Goal: Navigation & Orientation: Find specific page/section

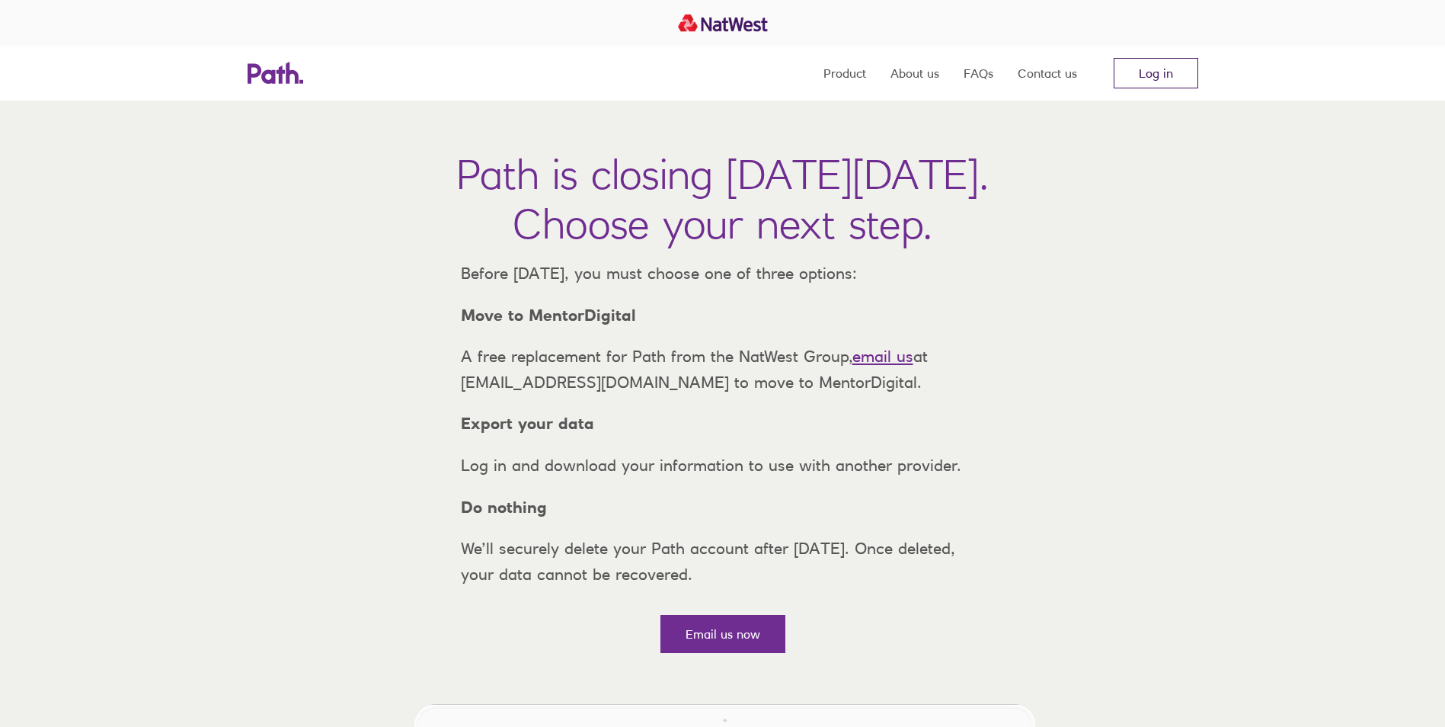
click at [1170, 73] on link "Log in" at bounding box center [1156, 73] width 85 height 30
click at [1152, 66] on link "Log in" at bounding box center [1156, 73] width 85 height 30
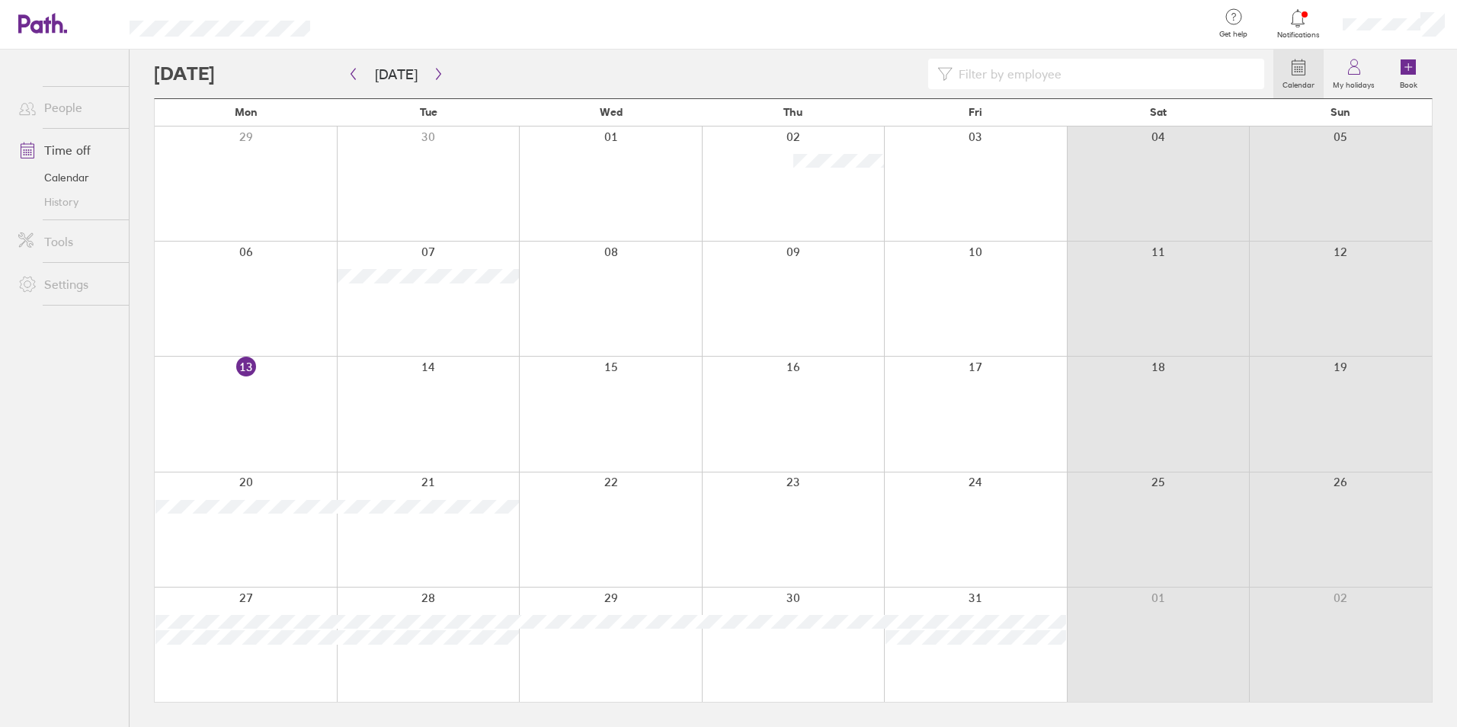
click at [1296, 29] on link "Notifications" at bounding box center [1298, 24] width 50 height 32
